Goal: Task Accomplishment & Management: Manage account settings

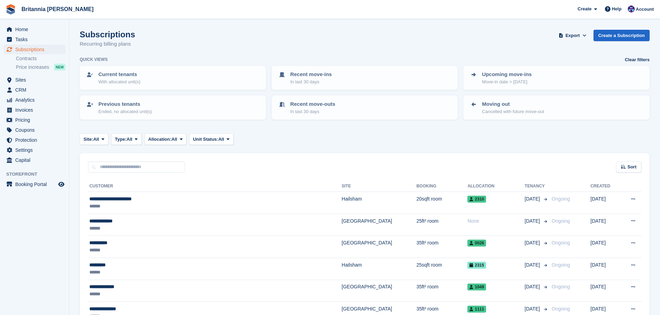
click at [143, 163] on input "text" at bounding box center [136, 167] width 97 height 11
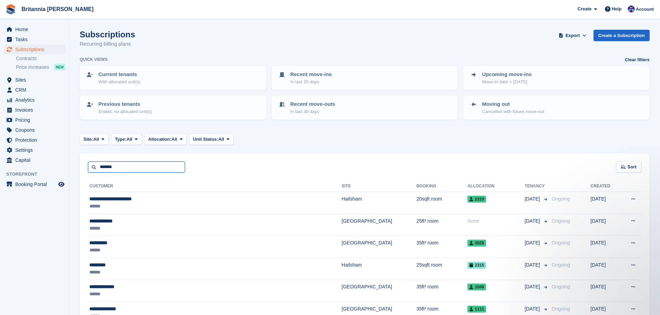
type input "*******"
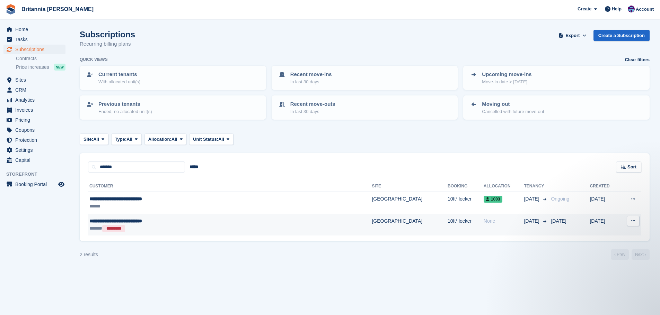
click at [371, 226] on td "[GEOGRAPHIC_DATA]" at bounding box center [409, 225] width 76 height 22
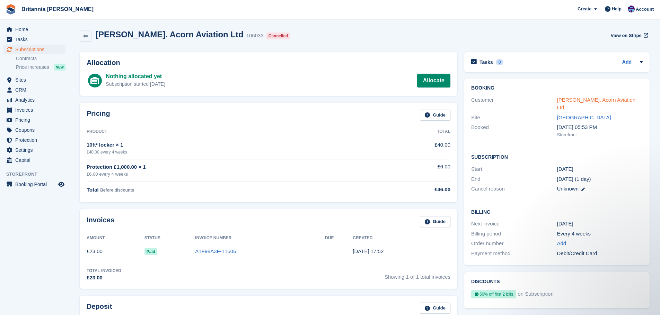
click at [587, 99] on link "[PERSON_NAME]. Acorn Aviation Ltd" at bounding box center [596, 104] width 79 height 14
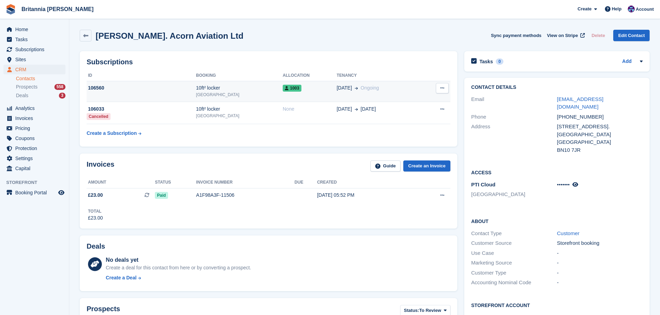
click at [289, 90] on div "1003" at bounding box center [309, 87] width 54 height 7
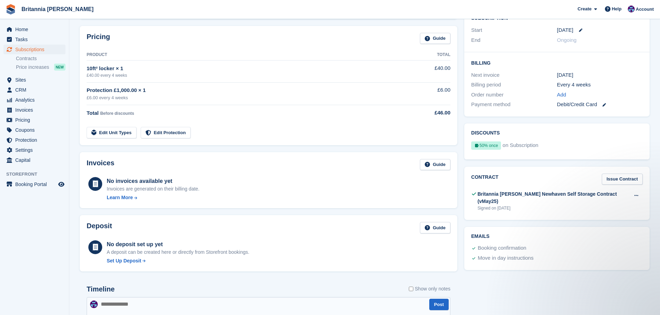
scroll to position [35, 0]
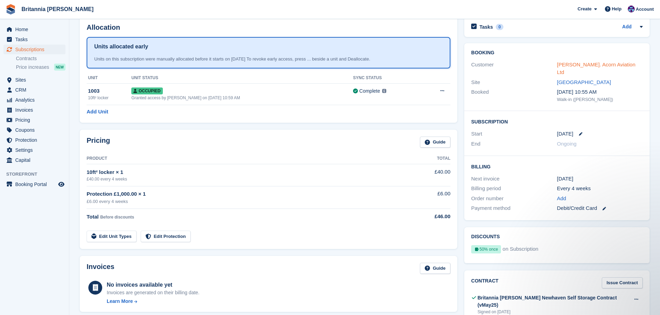
click at [584, 62] on link "Patrick Dullaghan. Acorn Aviation Ltd" at bounding box center [596, 69] width 79 height 14
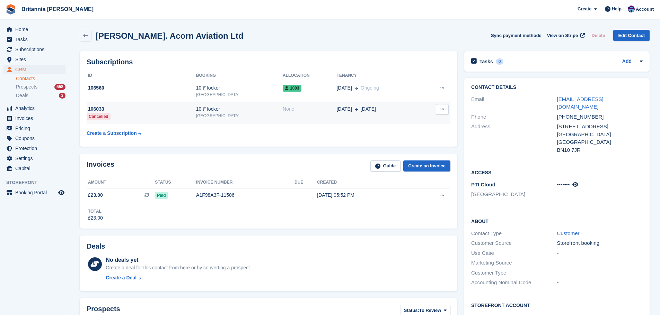
click at [282, 117] on td "None" at bounding box center [309, 113] width 54 height 22
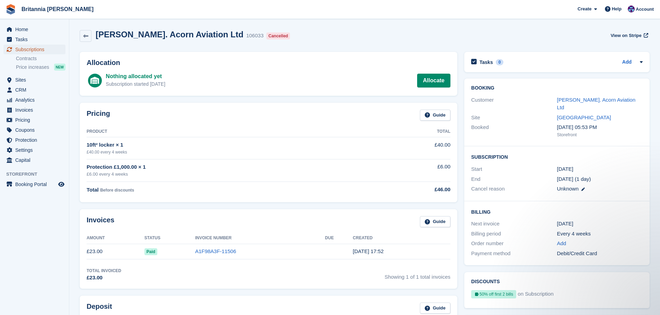
click at [36, 54] on span "Subscriptions" at bounding box center [36, 50] width 42 height 10
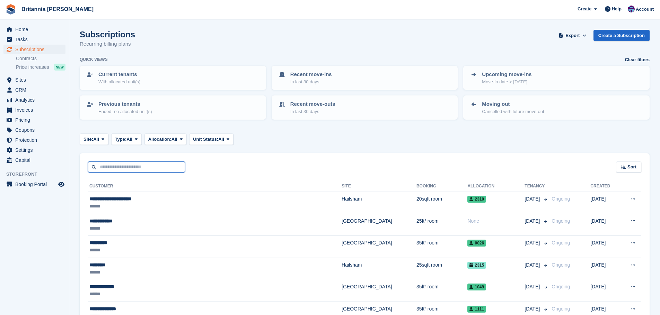
click at [162, 165] on input "text" at bounding box center [136, 167] width 97 height 11
type input "*****"
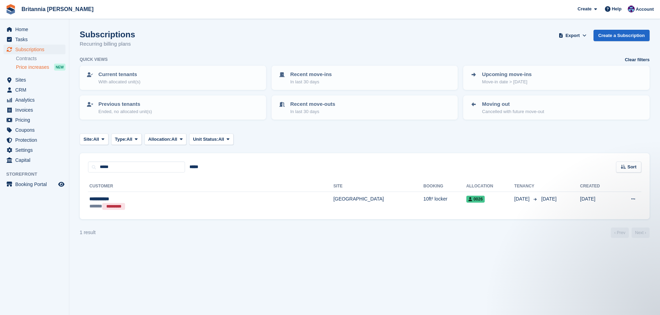
click at [59, 67] on div "NEW" at bounding box center [59, 67] width 11 height 7
